Goal: Task Accomplishment & Management: Use online tool/utility

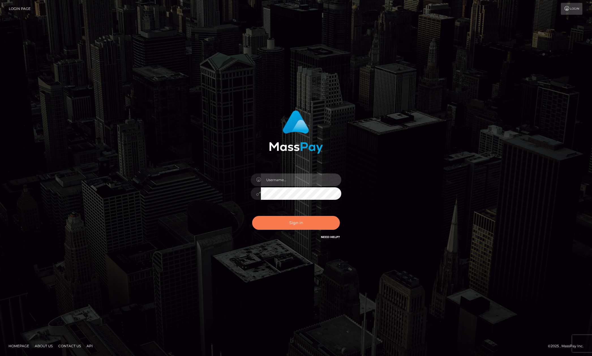
type input "[PERSON_NAME].megabonanza"
click at [294, 221] on button "Sign in" at bounding box center [296, 223] width 88 height 14
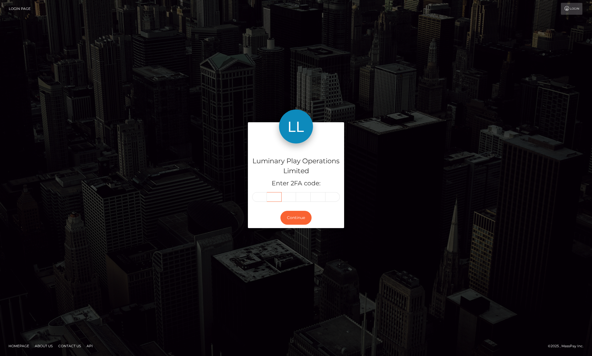
click at [267, 196] on input "text" at bounding box center [274, 197] width 15 height 10
click at [263, 196] on input "text" at bounding box center [259, 197] width 15 height 10
type input "1"
type input "6"
type input "8"
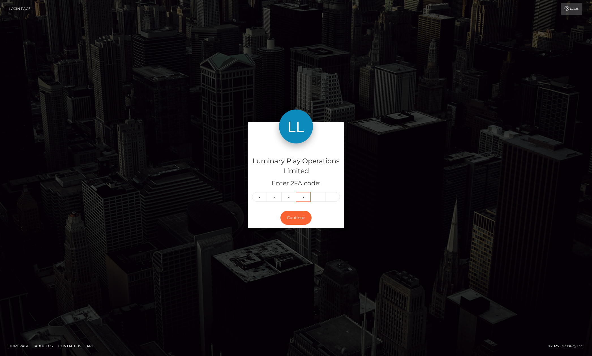
type input "1"
type input "9"
type input "5"
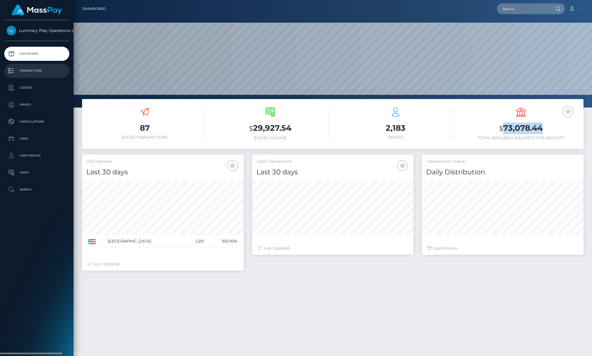
scroll to position [100, 161]
click at [27, 69] on p "Transactions" at bounding box center [37, 70] width 61 height 8
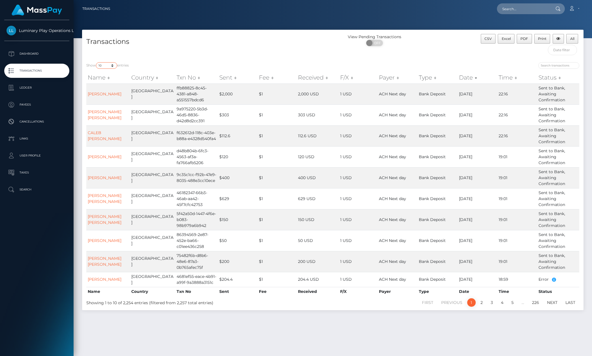
click at [105, 68] on select "10 25 50 100 250 500 1,000 3,500" at bounding box center [106, 65] width 21 height 7
select select "3500"
click at [96, 63] on select "10 25 50 100 250 500 1,000 3,500" at bounding box center [106, 65] width 21 height 7
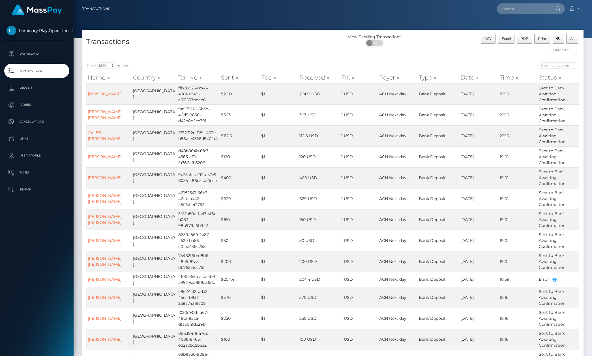
drag, startPoint x: 387, startPoint y: 65, endPoint x: 391, endPoint y: 65, distance: 3.4
click at [386, 65] on div at bounding box center [458, 66] width 242 height 8
click at [576, 37] on button "All" at bounding box center [572, 39] width 12 height 10
drag, startPoint x: 36, startPoint y: 305, endPoint x: 32, endPoint y: 304, distance: 4.1
click at [36, 305] on div "Luminary Play Operations Limited Dashboard Transactions Ledger Payees Cancellat…" at bounding box center [37, 187] width 74 height 335
